Goal: Obtain resource: Obtain resource

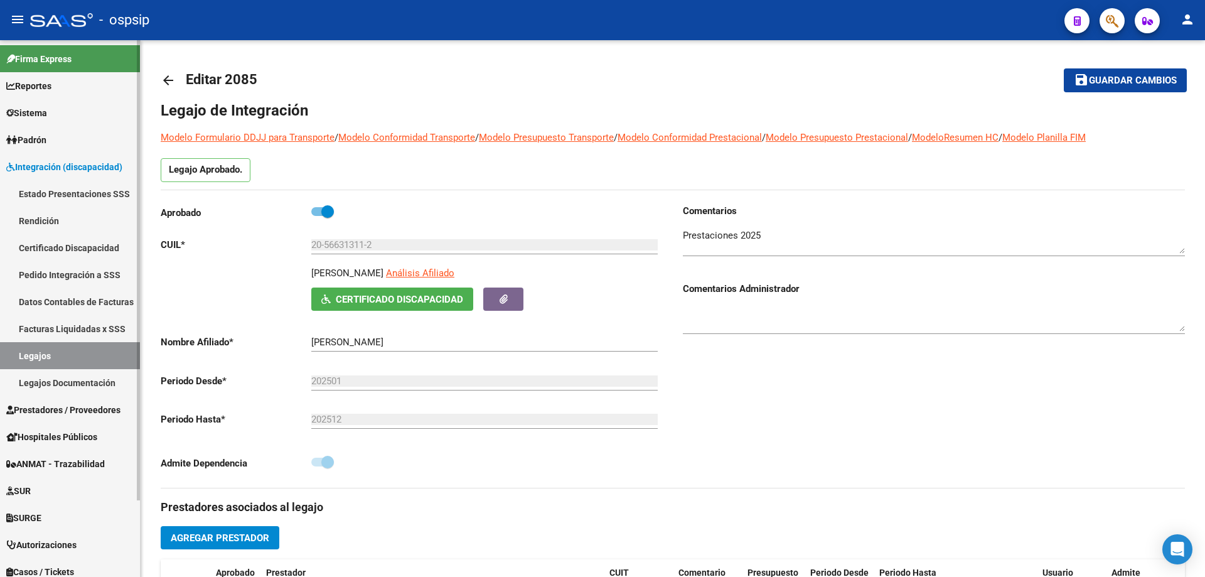
scroll to position [138, 0]
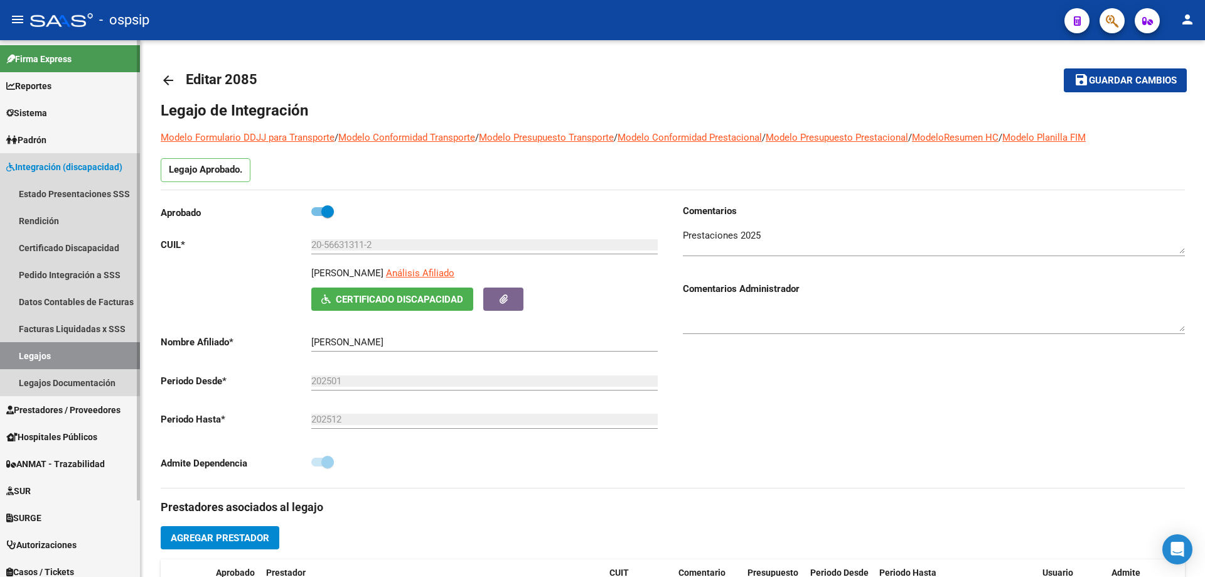
click at [30, 358] on link "Legajos" at bounding box center [70, 355] width 140 height 27
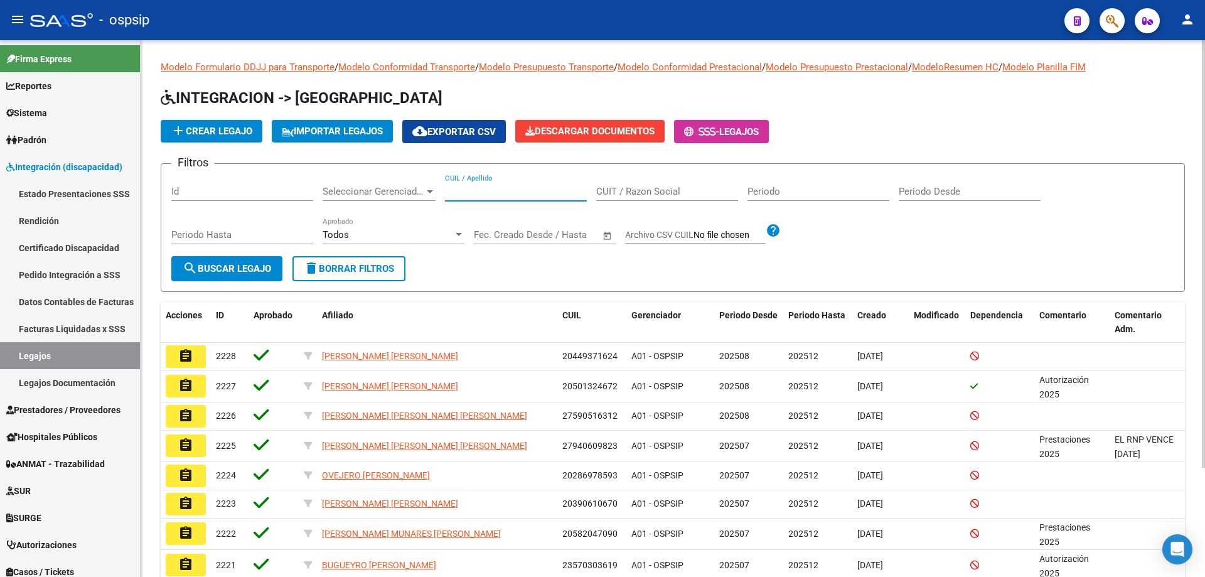
click at [484, 192] on input "CUIL / Apellido" at bounding box center [516, 191] width 142 height 11
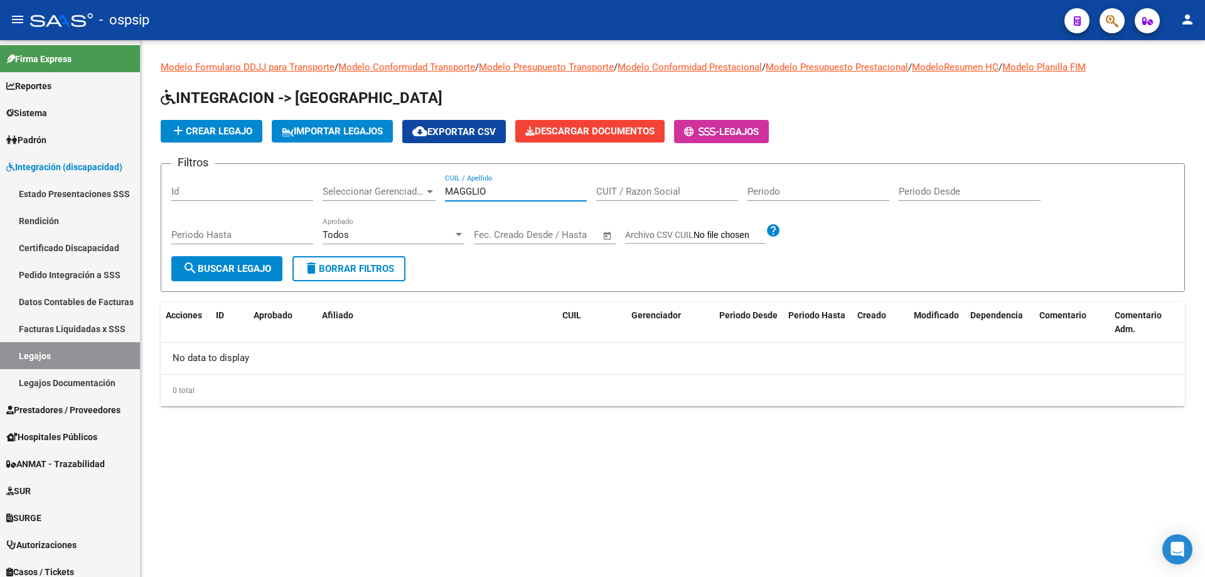
click at [466, 193] on input "MAGGLIO" at bounding box center [516, 191] width 142 height 11
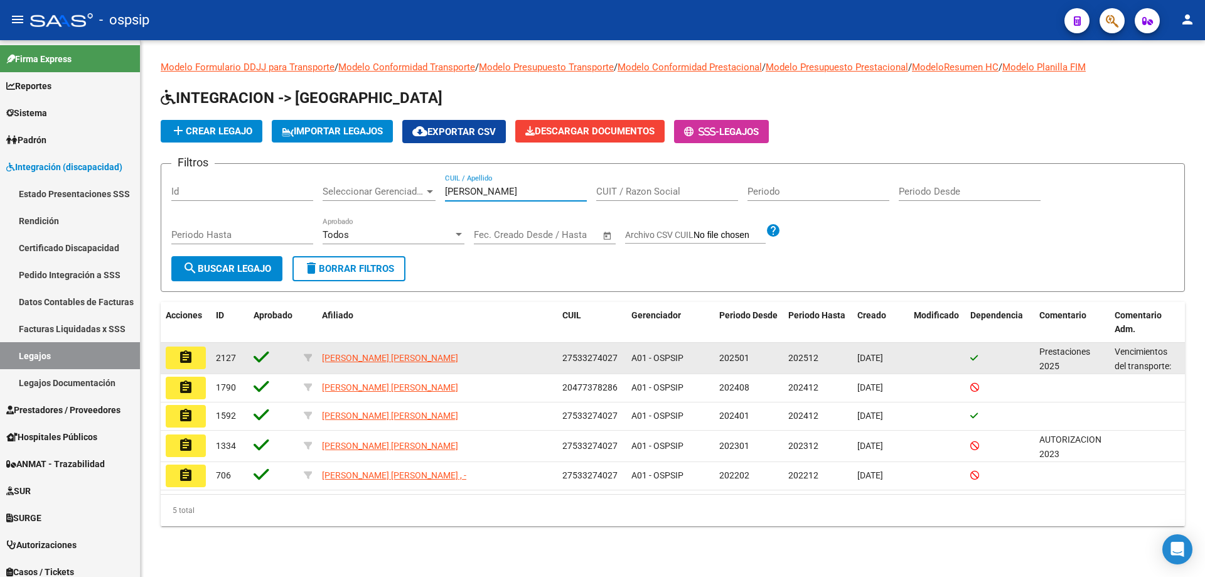
type input "[PERSON_NAME]"
click at [199, 355] on button "assignment" at bounding box center [186, 358] width 40 height 23
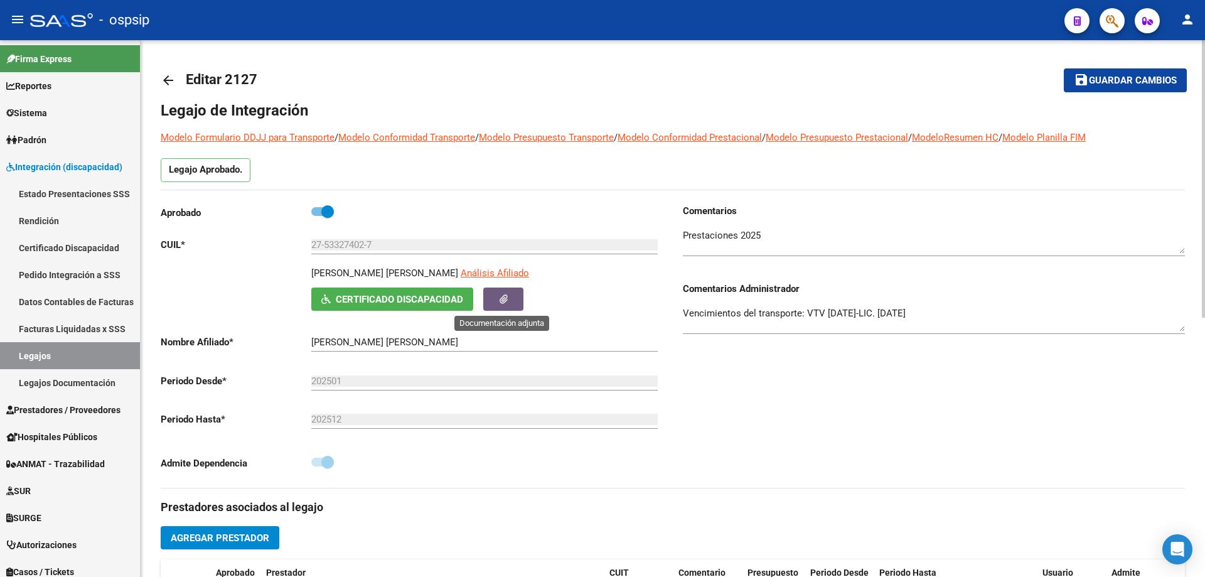
click at [511, 299] on button "button" at bounding box center [503, 299] width 40 height 23
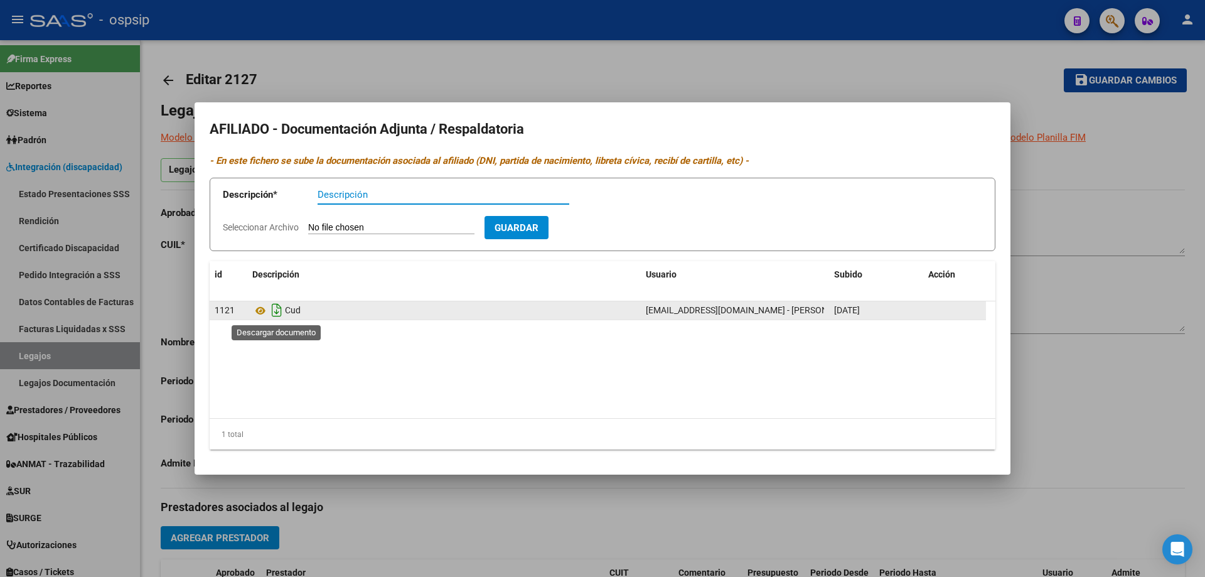
click at [274, 308] on icon "Descargar documento" at bounding box center [277, 310] width 16 height 20
click at [504, 57] on div at bounding box center [602, 288] width 1205 height 577
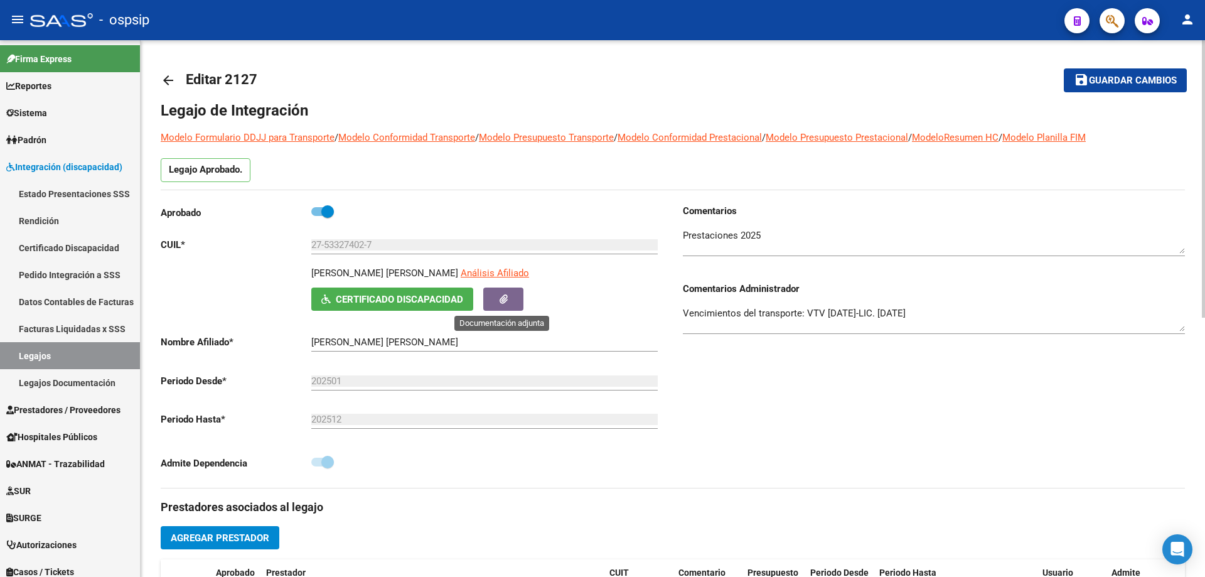
click at [502, 306] on button "button" at bounding box center [503, 299] width 40 height 23
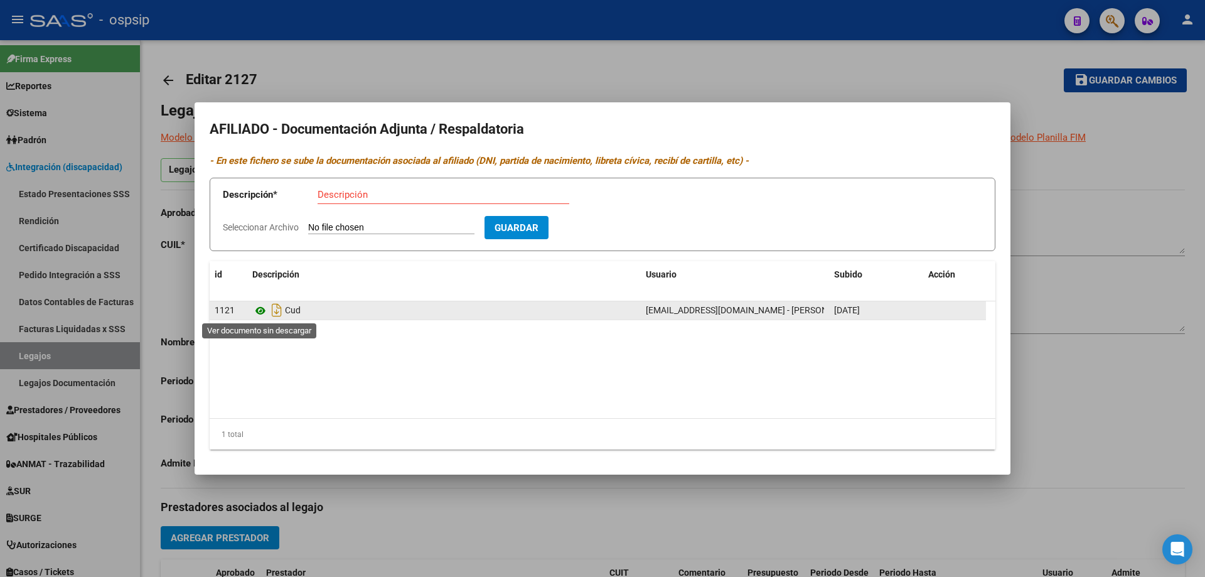
click at [260, 310] on icon at bounding box center [260, 310] width 16 height 15
click at [281, 311] on icon "Descargar documento" at bounding box center [277, 310] width 16 height 20
click at [260, 316] on icon at bounding box center [260, 310] width 16 height 15
click at [262, 309] on icon at bounding box center [260, 310] width 16 height 15
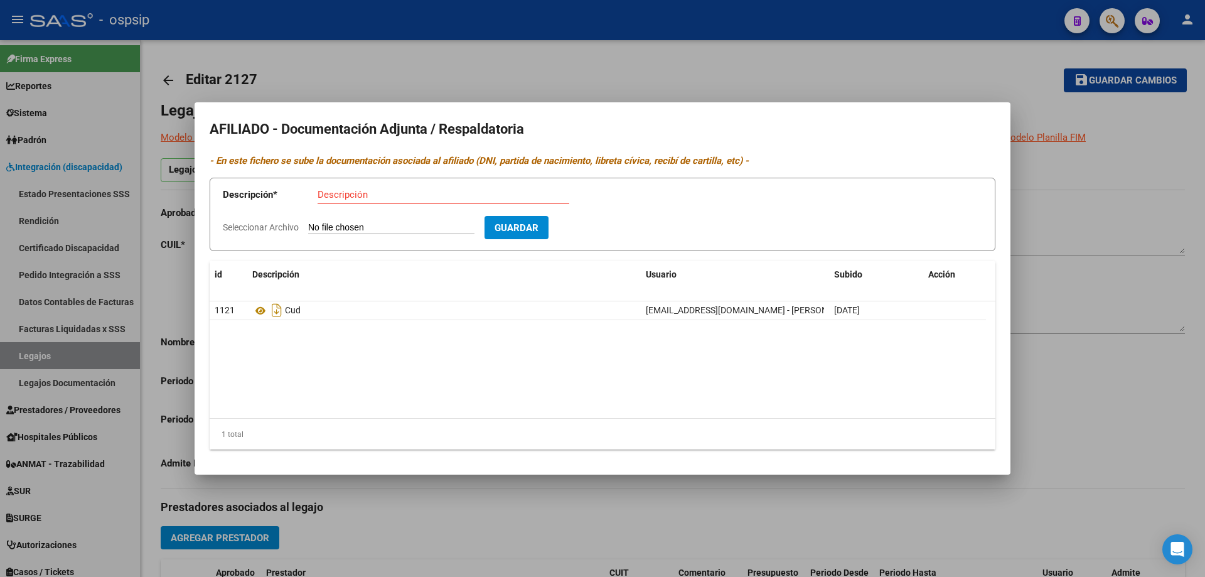
click at [794, 68] on div at bounding box center [602, 288] width 1205 height 577
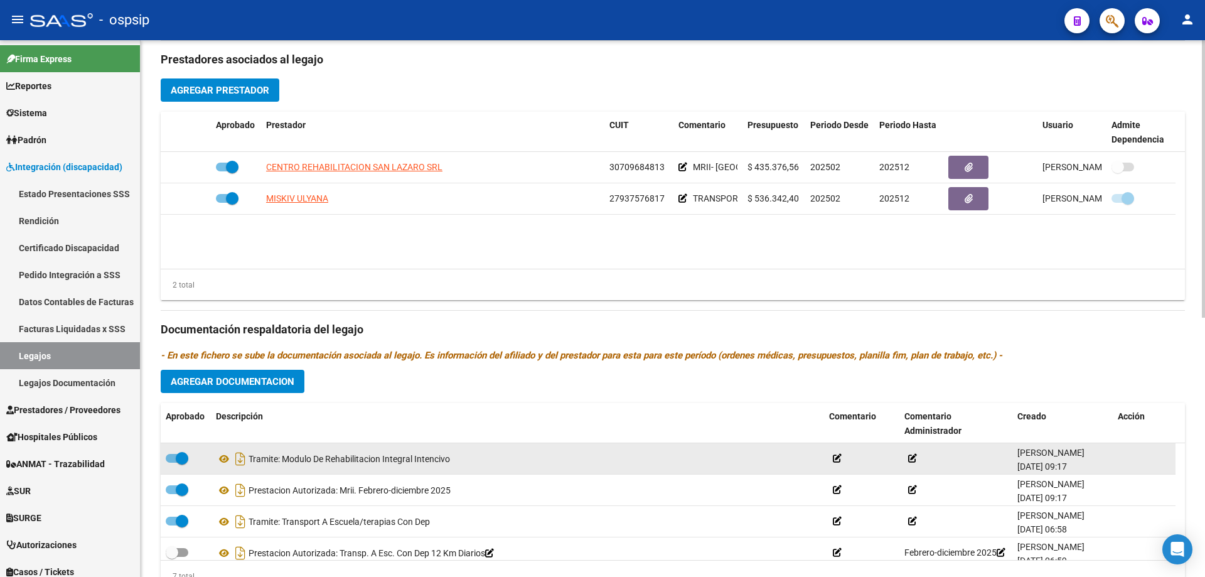
scroll to position [502, 0]
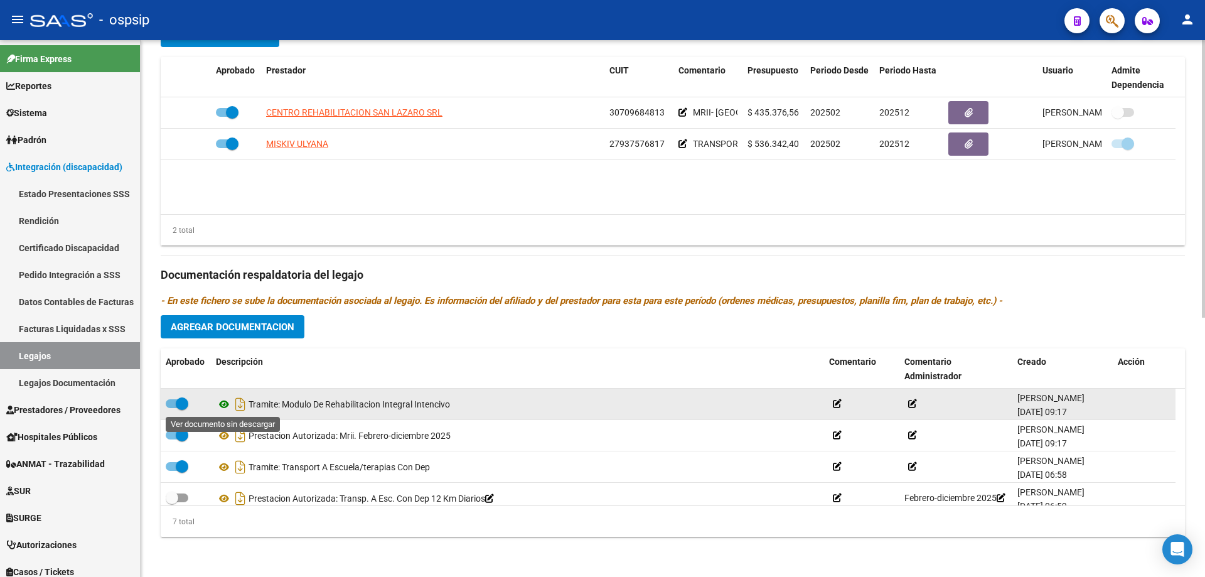
click at [224, 404] on icon at bounding box center [224, 404] width 16 height 15
